Goal: Task Accomplishment & Management: Manage account settings

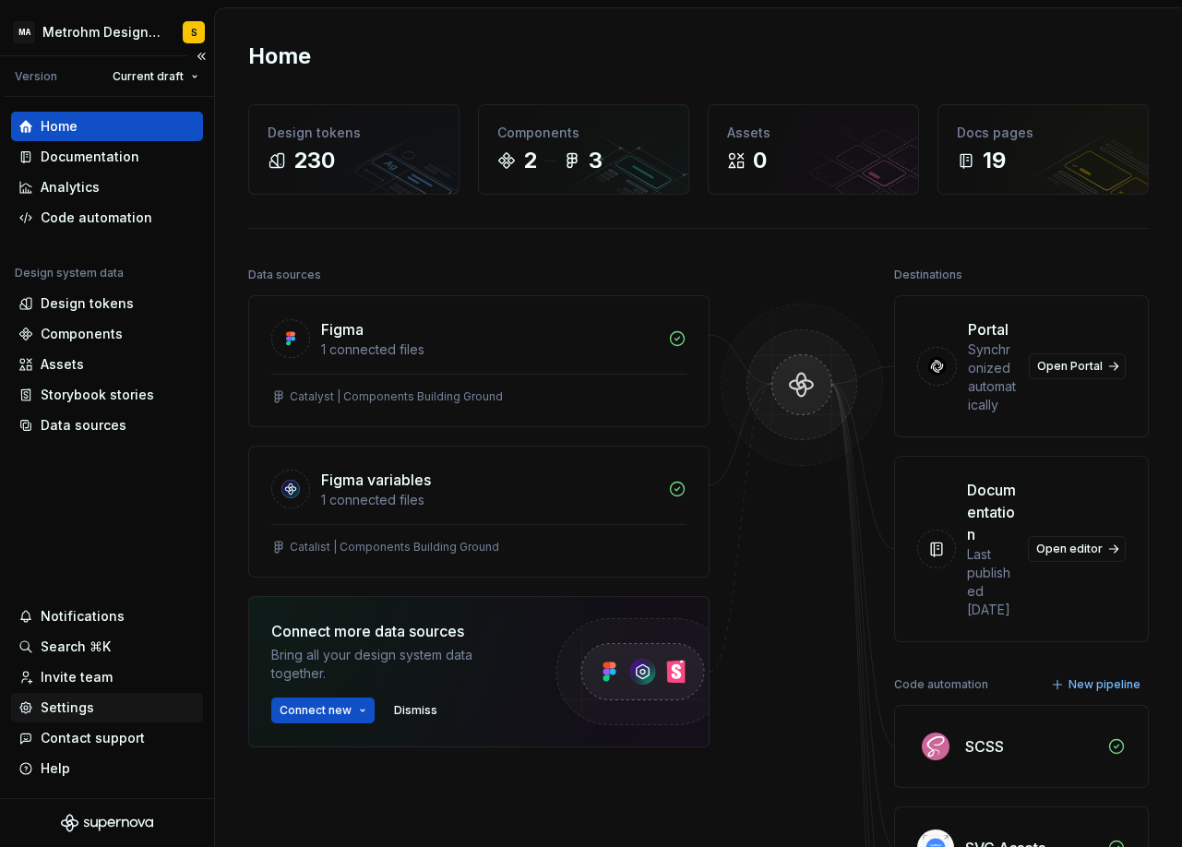
click at [87, 694] on div "Settings" at bounding box center [107, 708] width 192 height 30
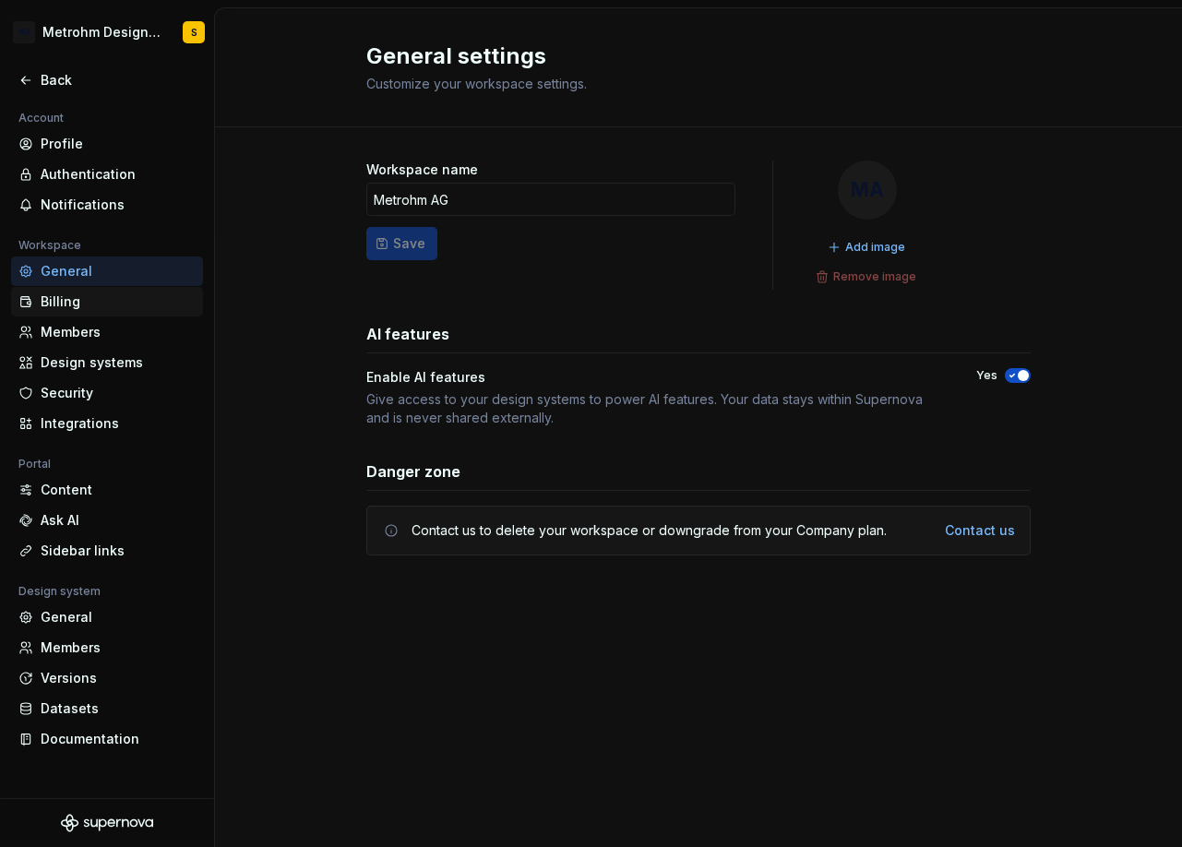
click at [91, 313] on div "Billing" at bounding box center [107, 302] width 192 height 30
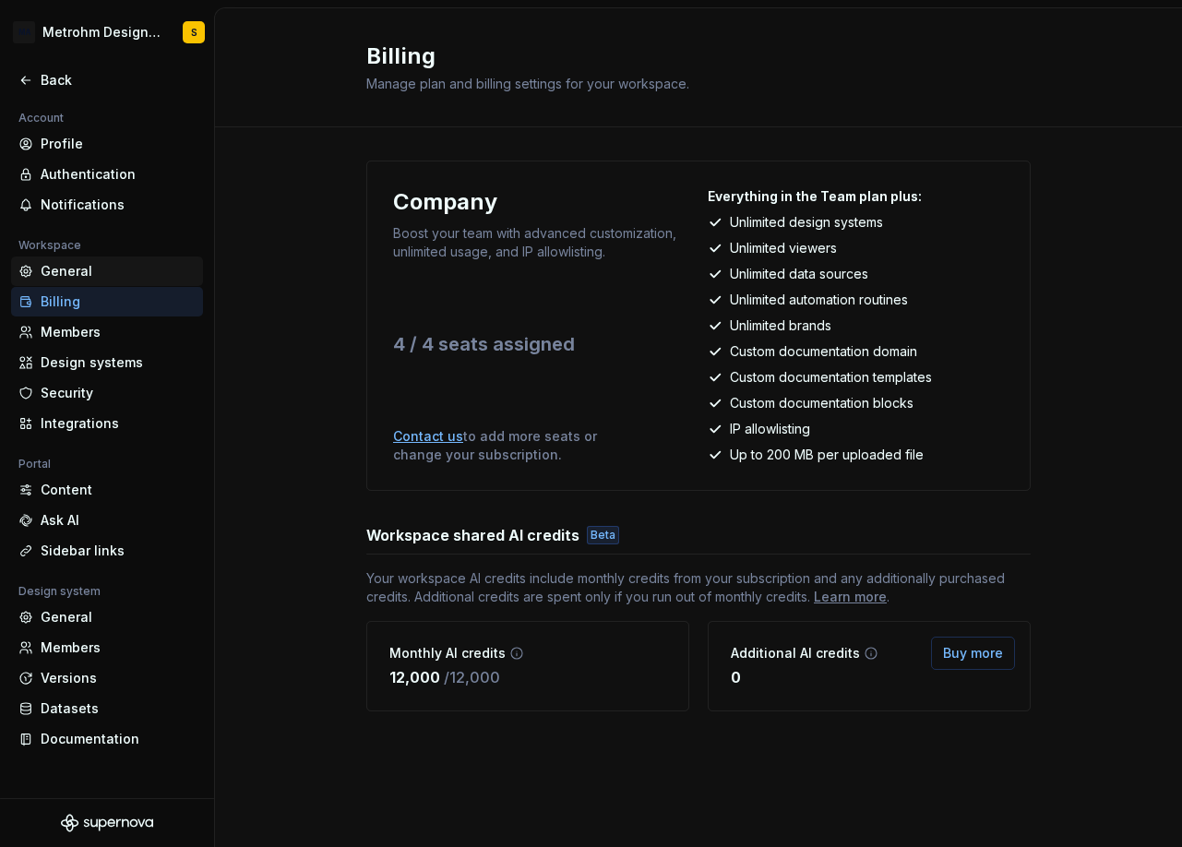
click at [86, 261] on div "General" at bounding box center [107, 272] width 192 height 30
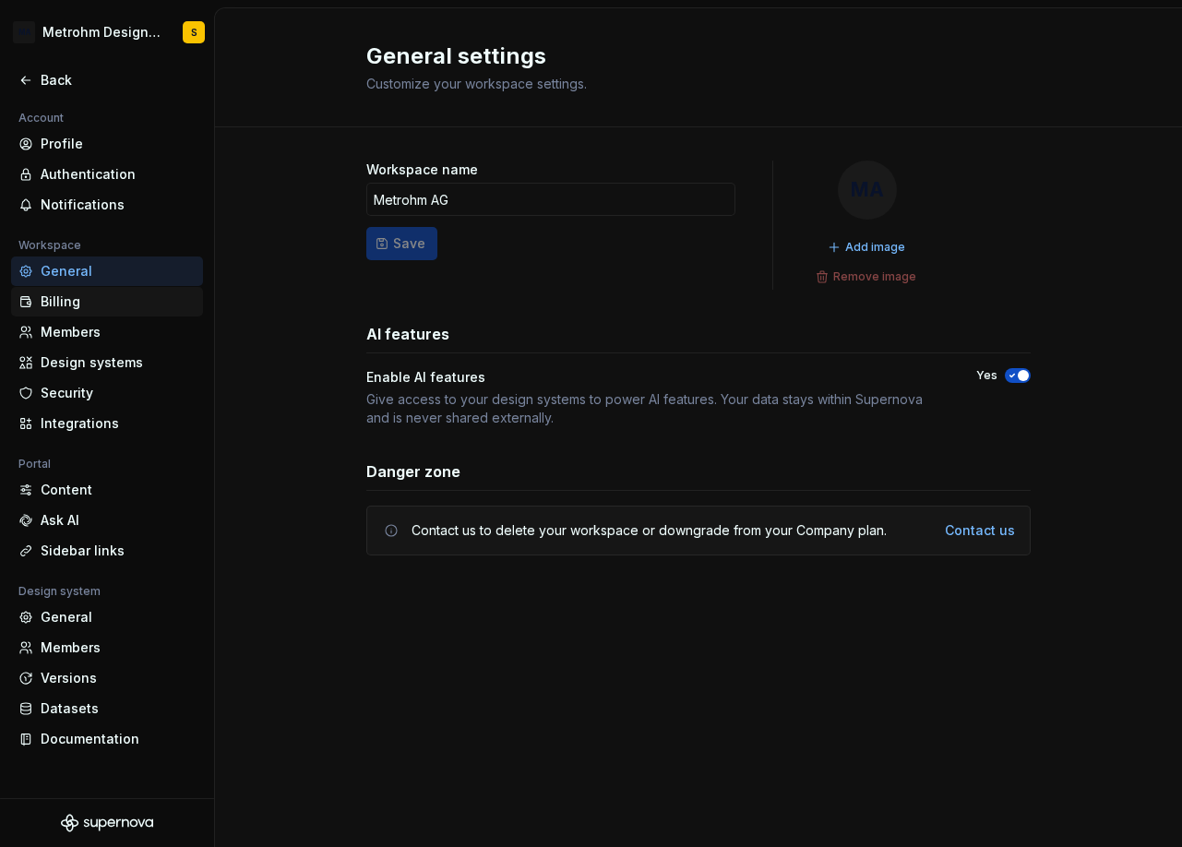
click at [81, 302] on div "Billing" at bounding box center [118, 302] width 155 height 18
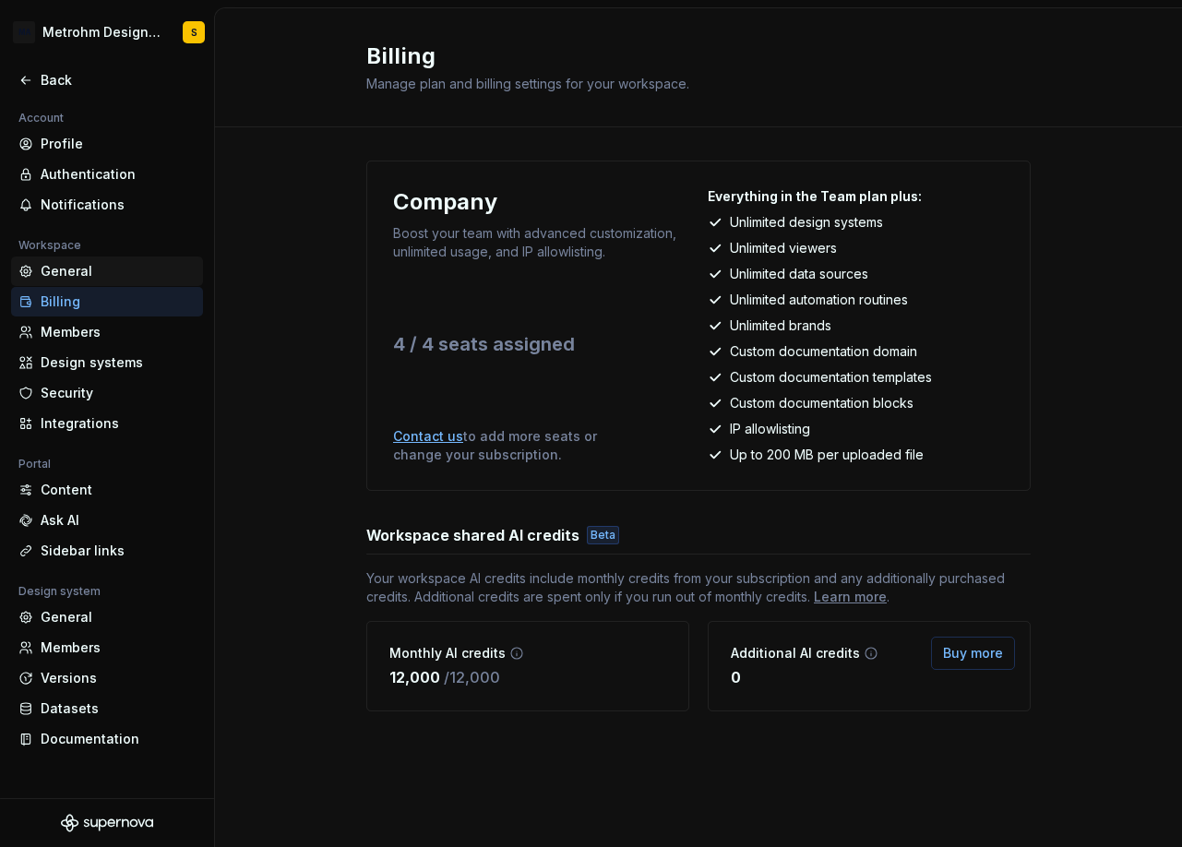
click at [108, 276] on div "General" at bounding box center [118, 271] width 155 height 18
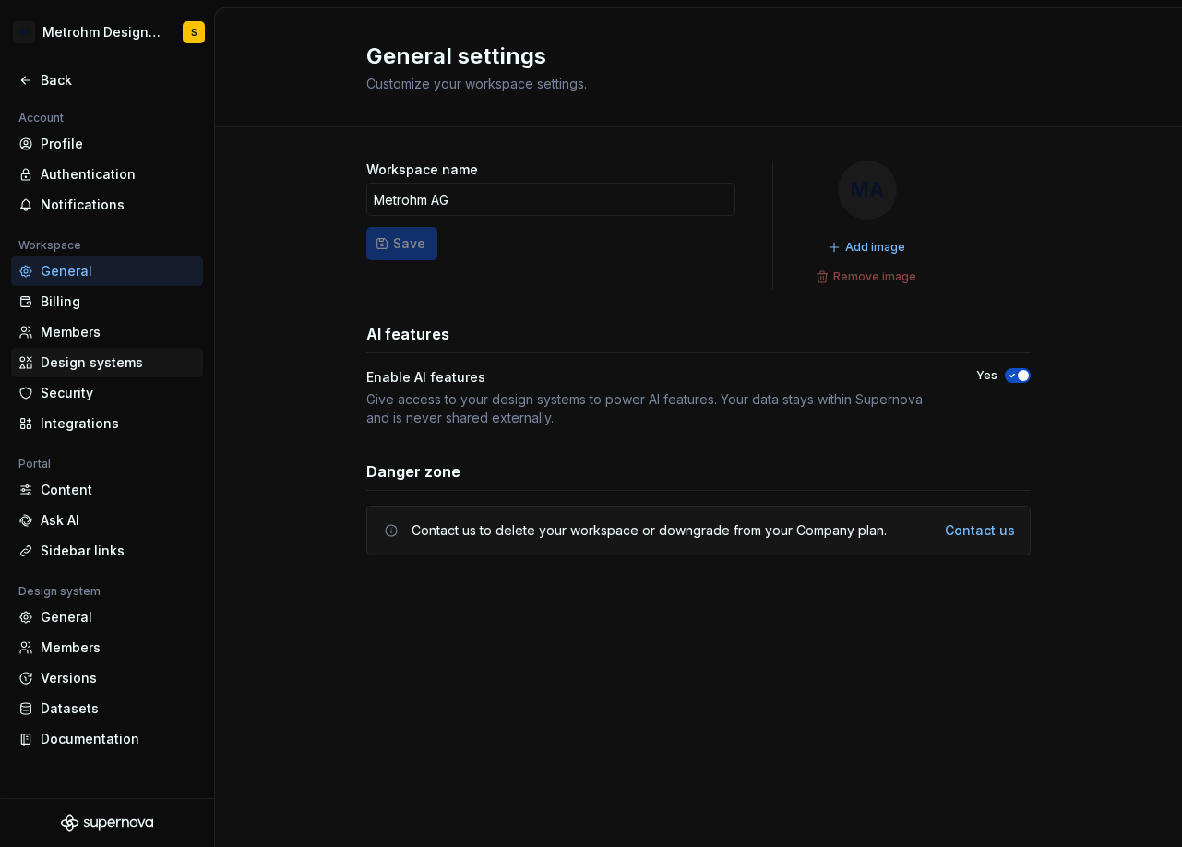
click at [91, 369] on div "Design systems" at bounding box center [118, 362] width 155 height 18
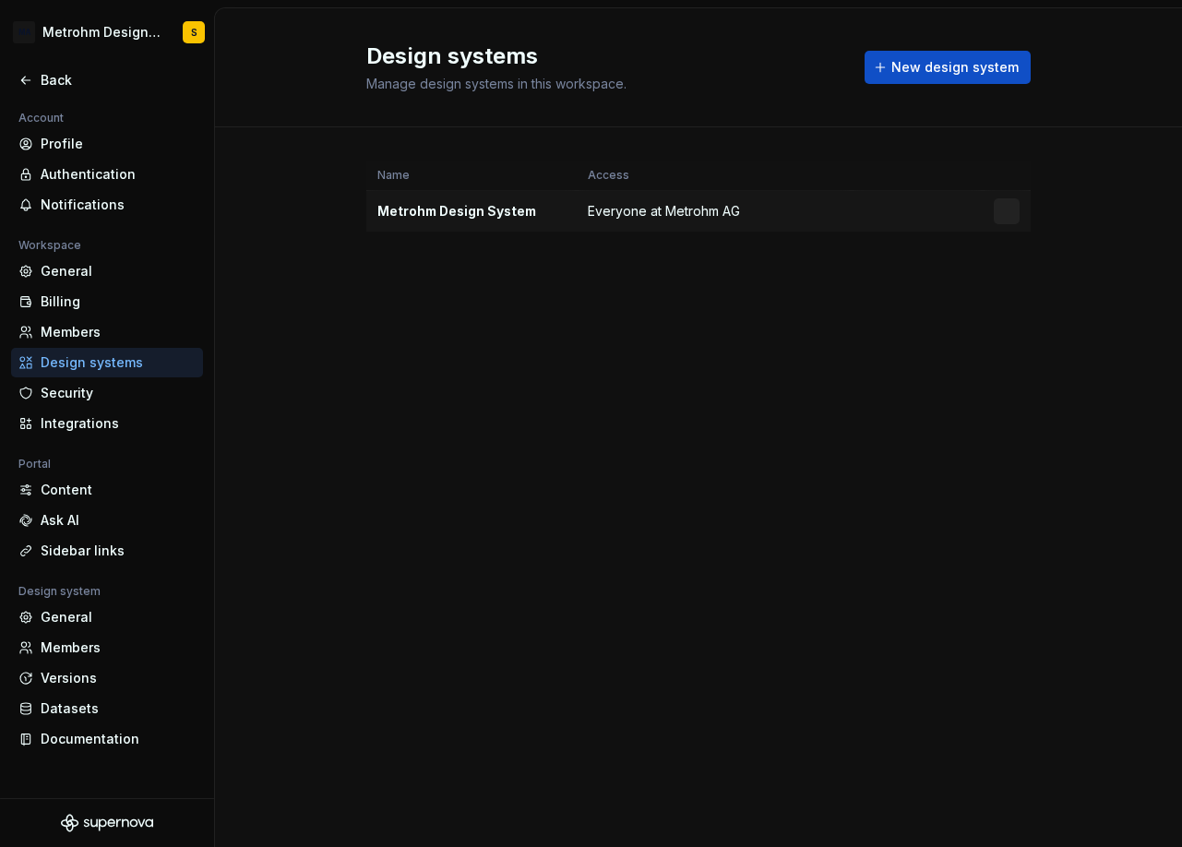
click at [762, 209] on td "Everyone at Metrohm AG" at bounding box center [714, 212] width 275 height 42
click at [1008, 210] on html "MA Metrohm Design System S Back Account Profile Authentication Notifications Wo…" at bounding box center [591, 423] width 1182 height 847
click at [1028, 279] on div "Design system settings" at bounding box center [1082, 277] width 175 height 18
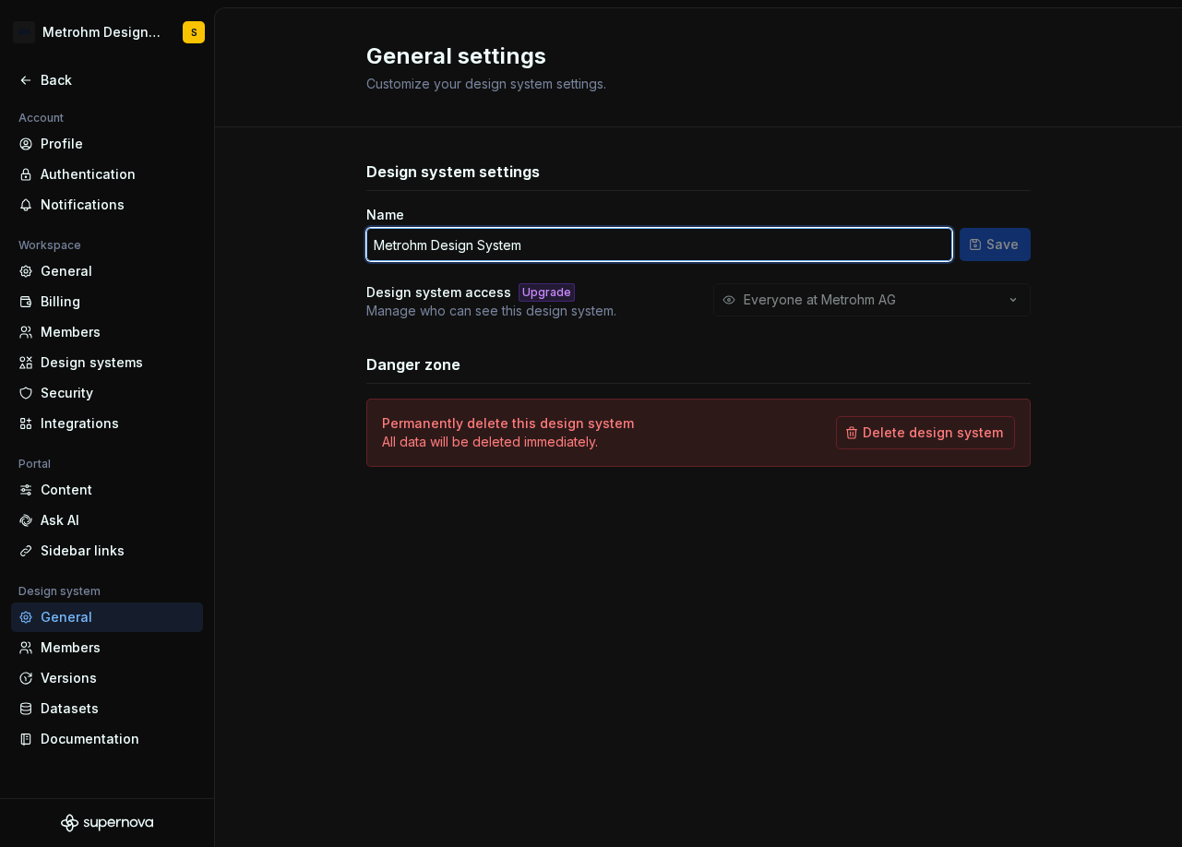
drag, startPoint x: 587, startPoint y: 230, endPoint x: 46, endPoint y: 232, distance: 540.7
click at [366, 232] on input "Metrohm Design System" at bounding box center [659, 244] width 586 height 33
type input "Catalyst"
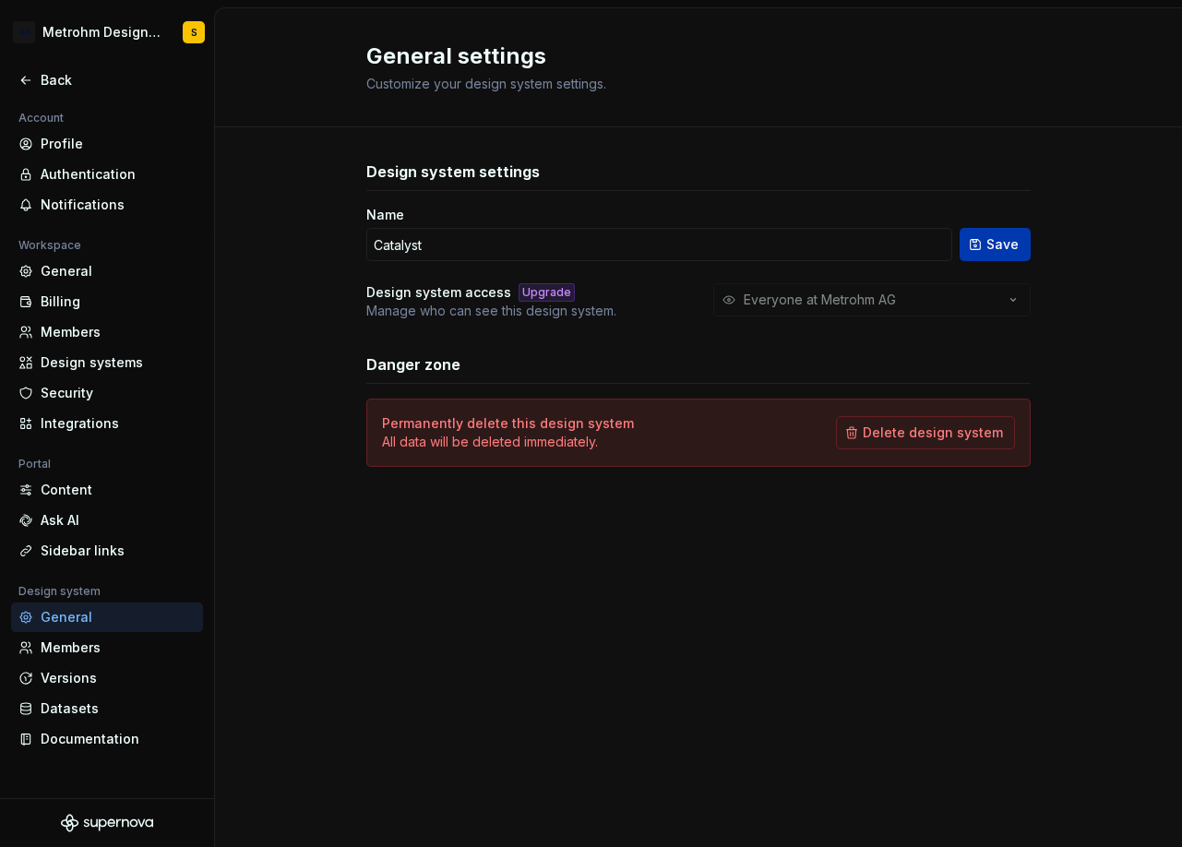
click at [1008, 245] on span "Save" at bounding box center [1002, 244] width 32 height 18
click at [93, 276] on div "General" at bounding box center [118, 271] width 155 height 18
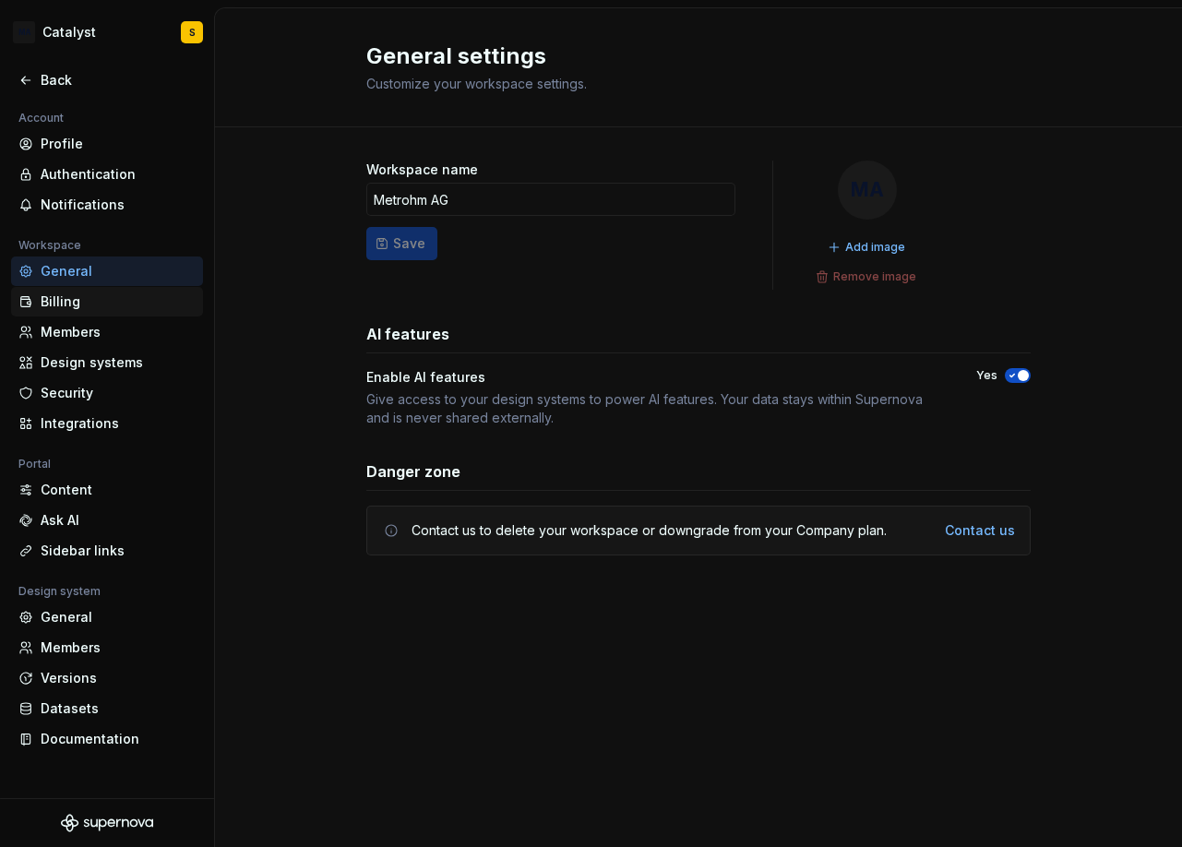
click at [96, 304] on div "Billing" at bounding box center [118, 302] width 155 height 18
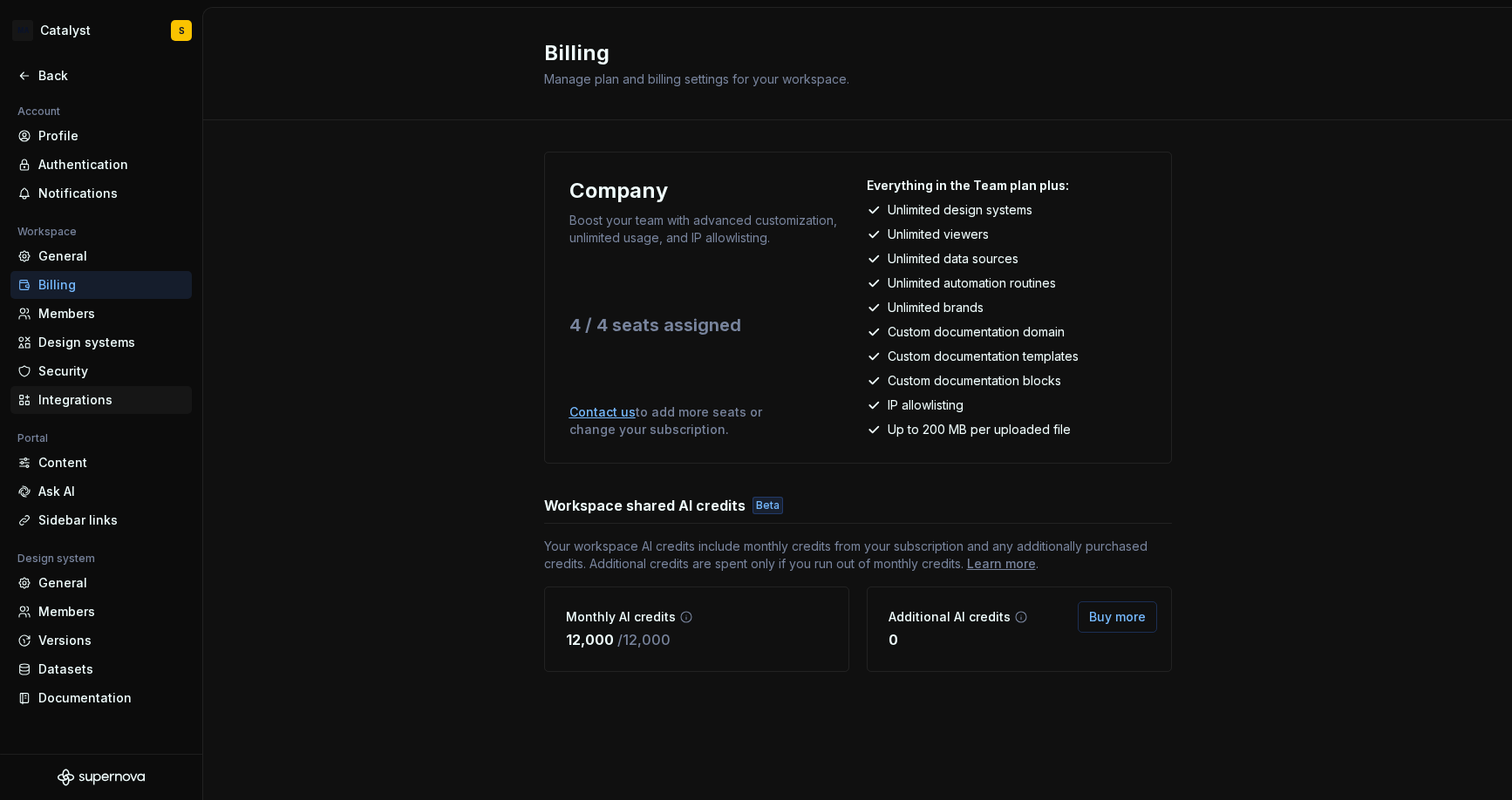
click at [85, 410] on div "Integrations" at bounding box center [101, 400] width 181 height 28
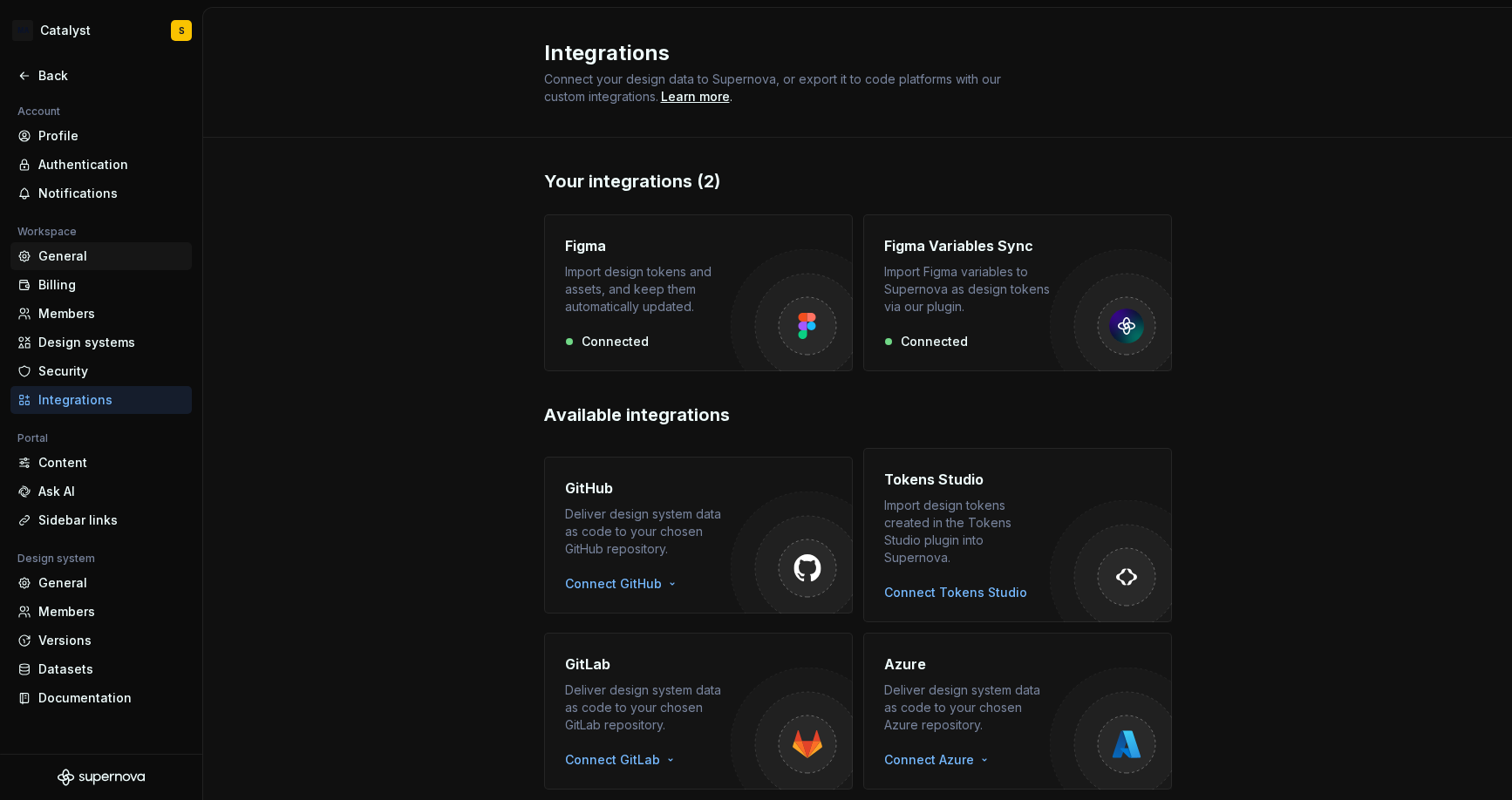
click at [82, 254] on div "General" at bounding box center [112, 256] width 146 height 17
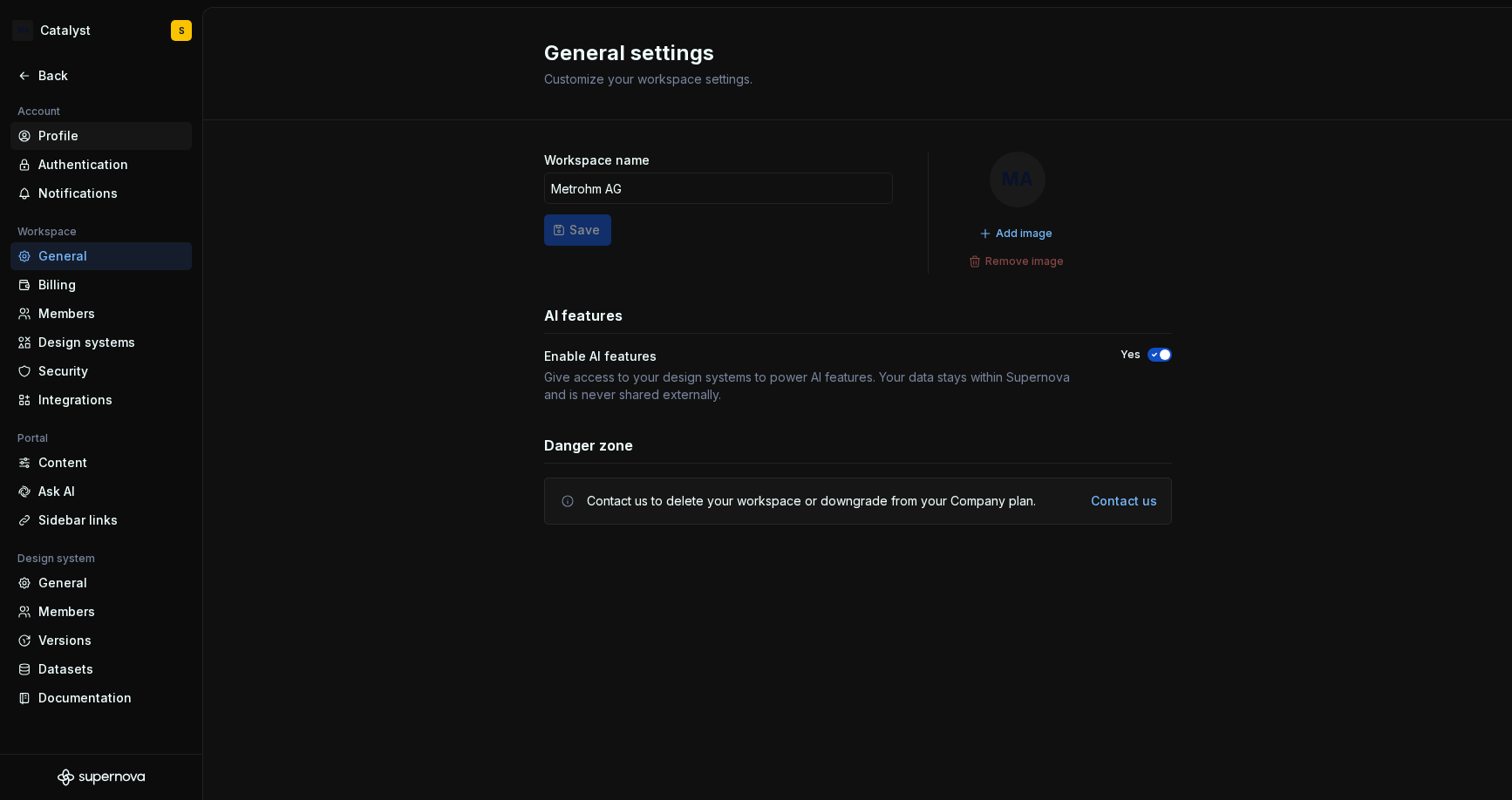
click at [91, 129] on div "Profile" at bounding box center [112, 136] width 146 height 17
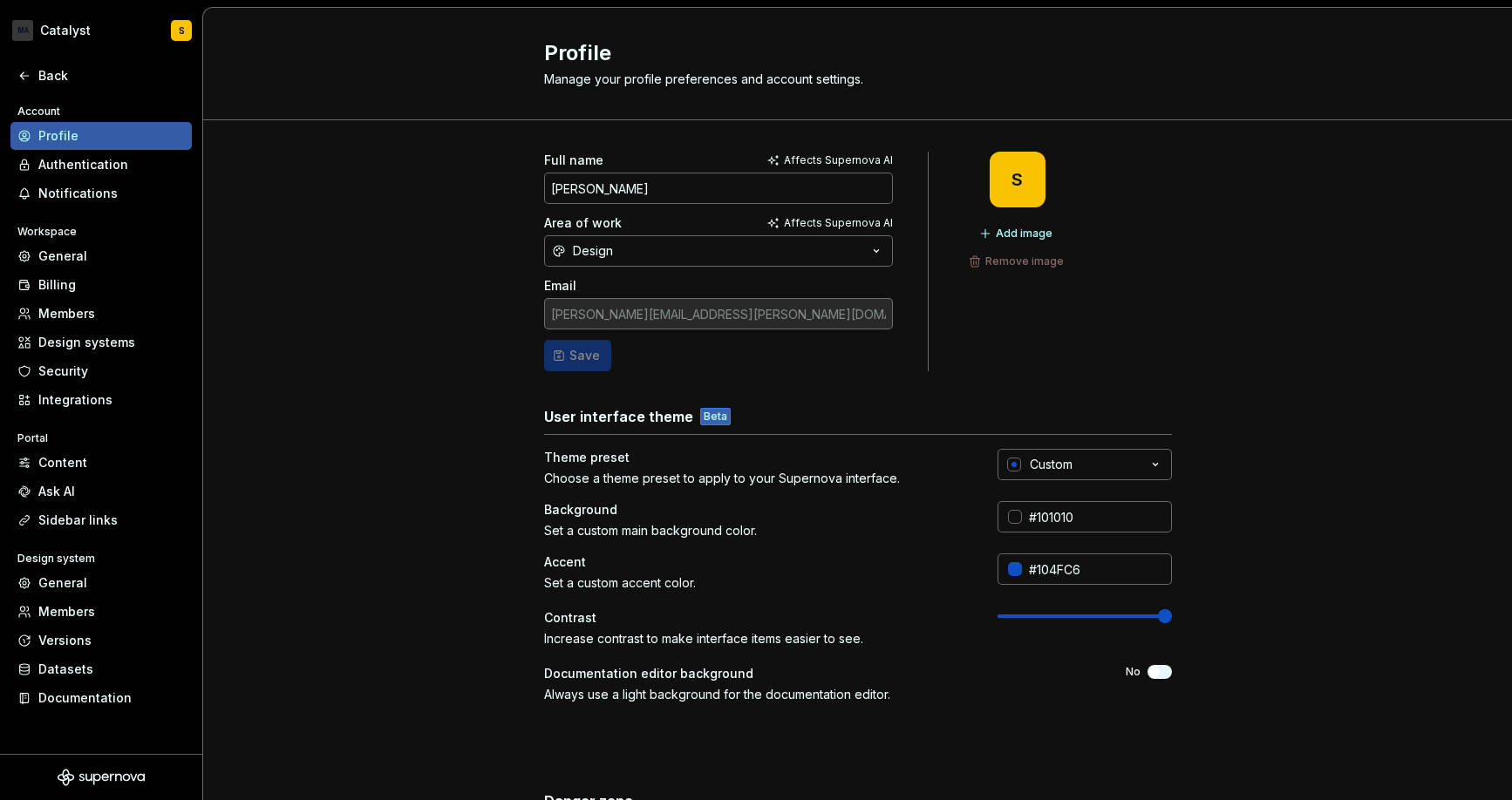
click at [1116, 609] on span at bounding box center [1164, 616] width 14 height 14
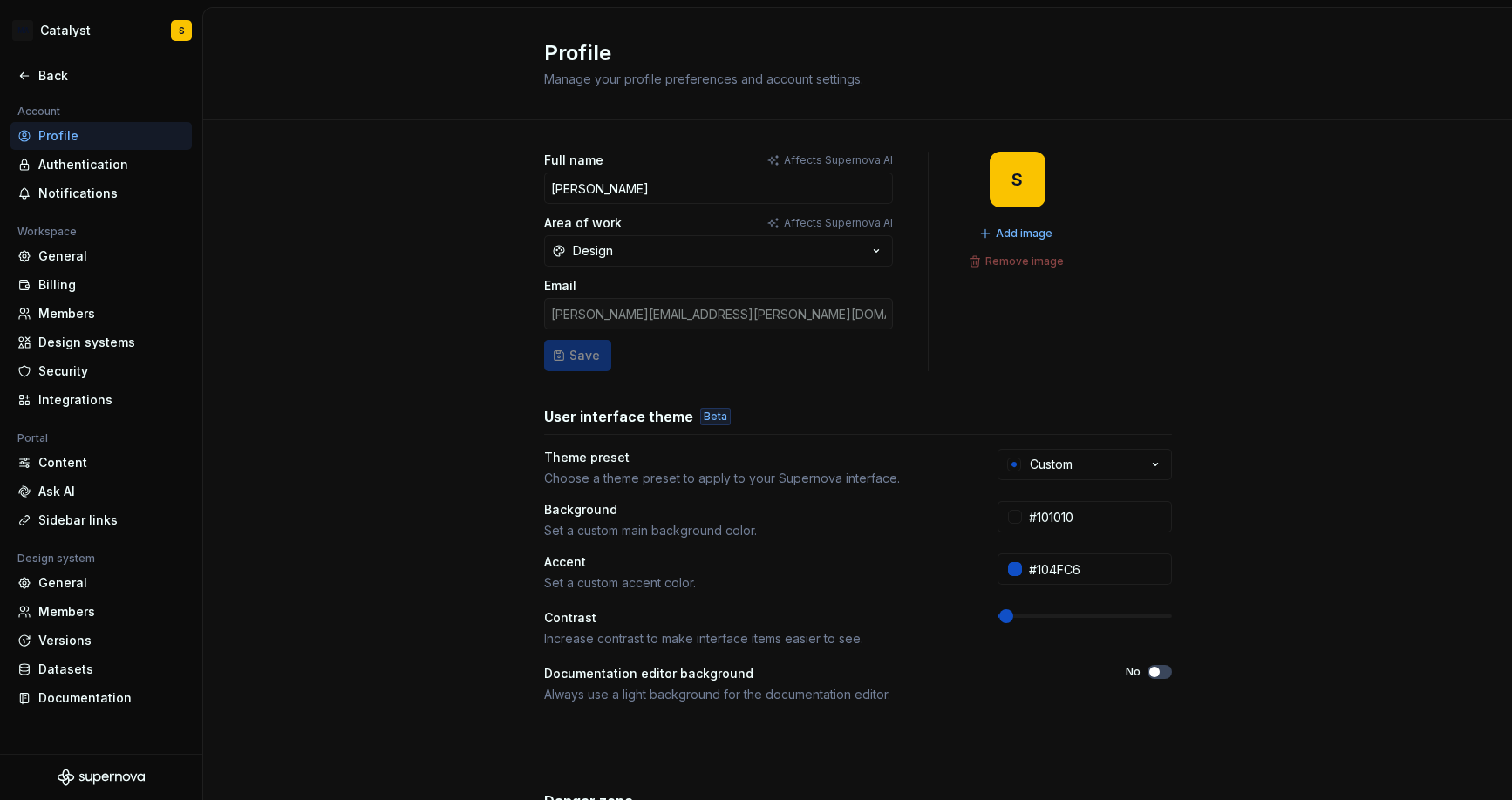
click at [999, 609] on span at bounding box center [1005, 616] width 14 height 14
click at [78, 281] on div "Billing" at bounding box center [112, 285] width 146 height 17
